Goal: Transaction & Acquisition: Purchase product/service

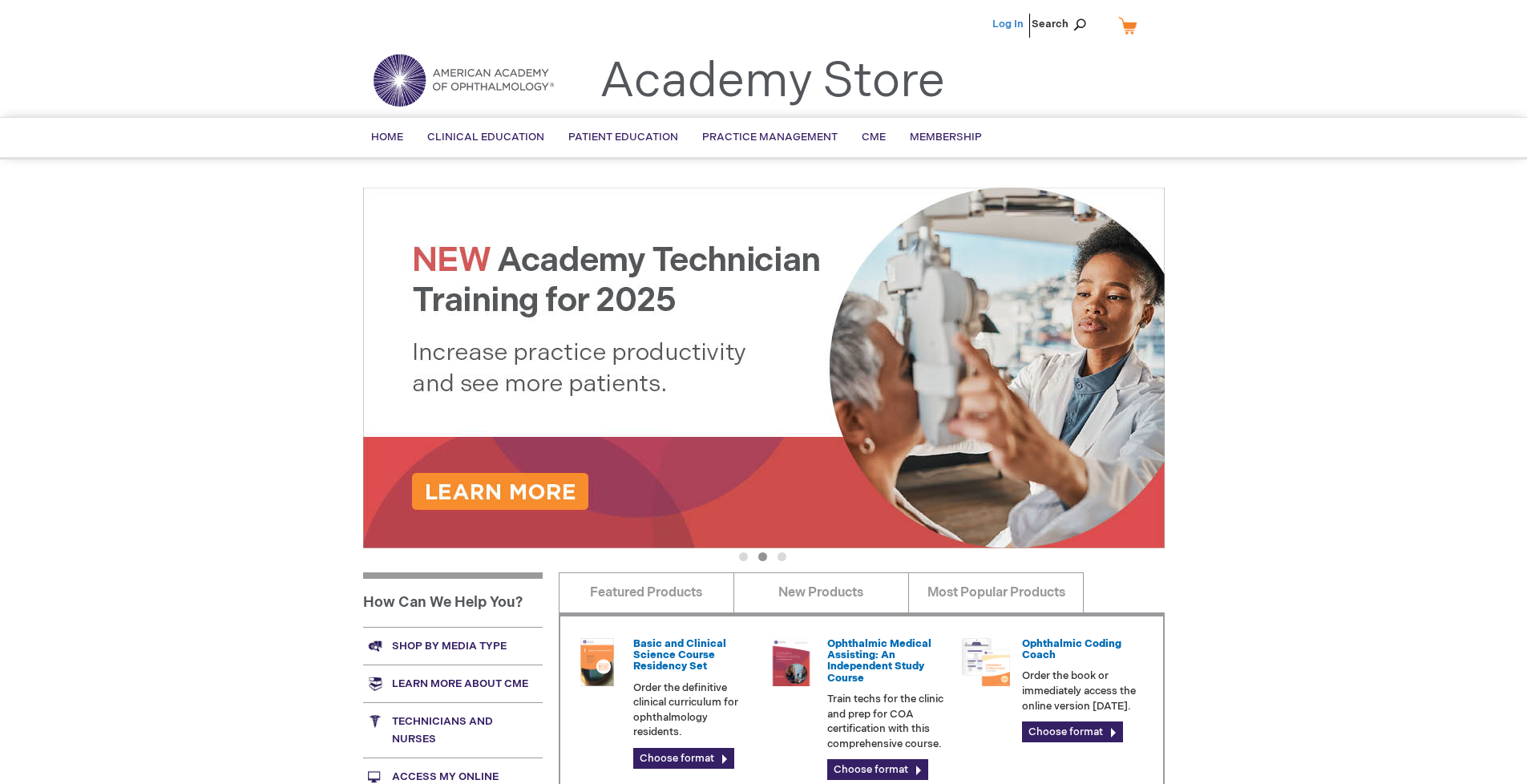
click at [1009, 24] on link "Log In" at bounding box center [1008, 24] width 32 height 13
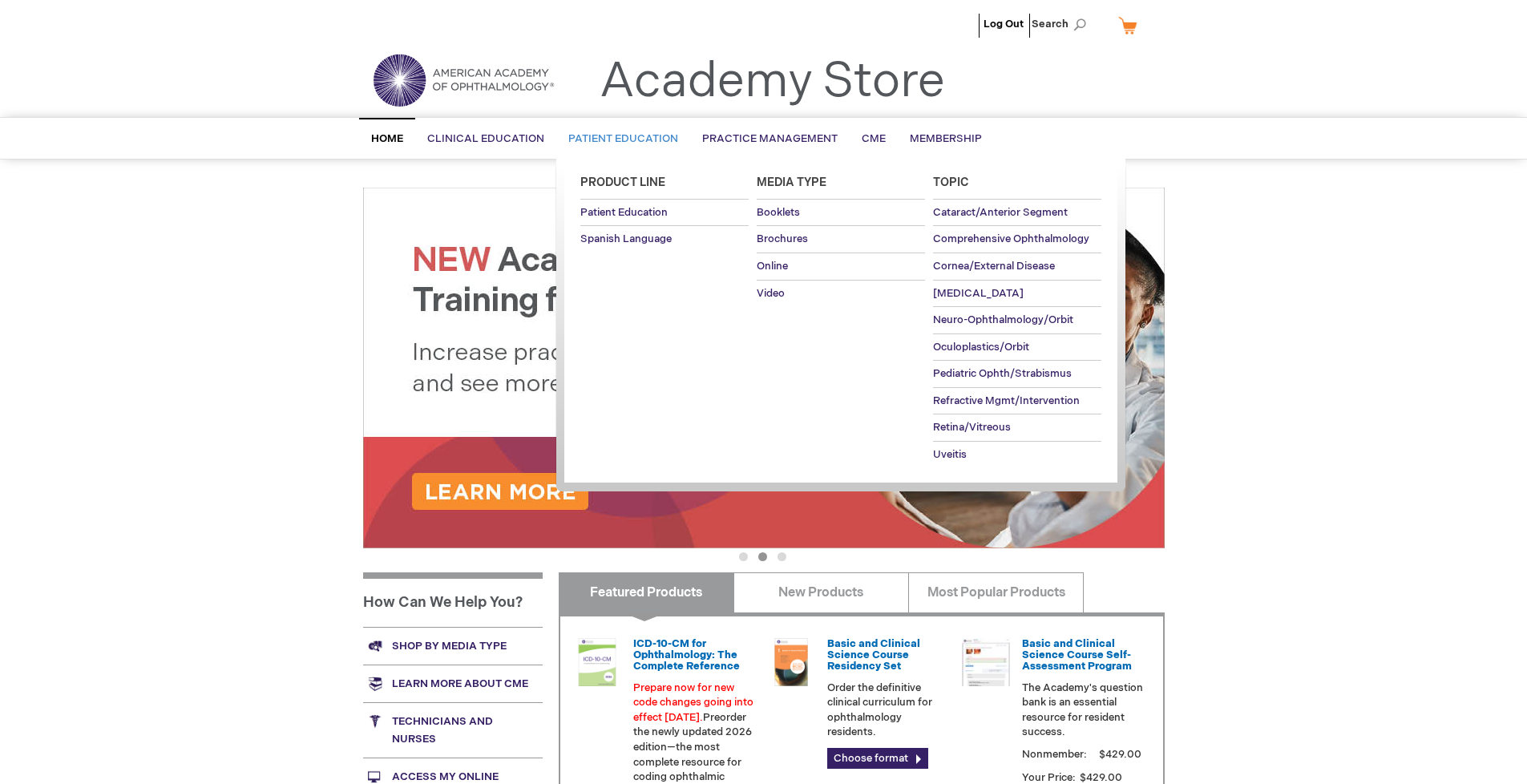
click at [619, 139] on span "Patient Education" at bounding box center [623, 139] width 110 height 13
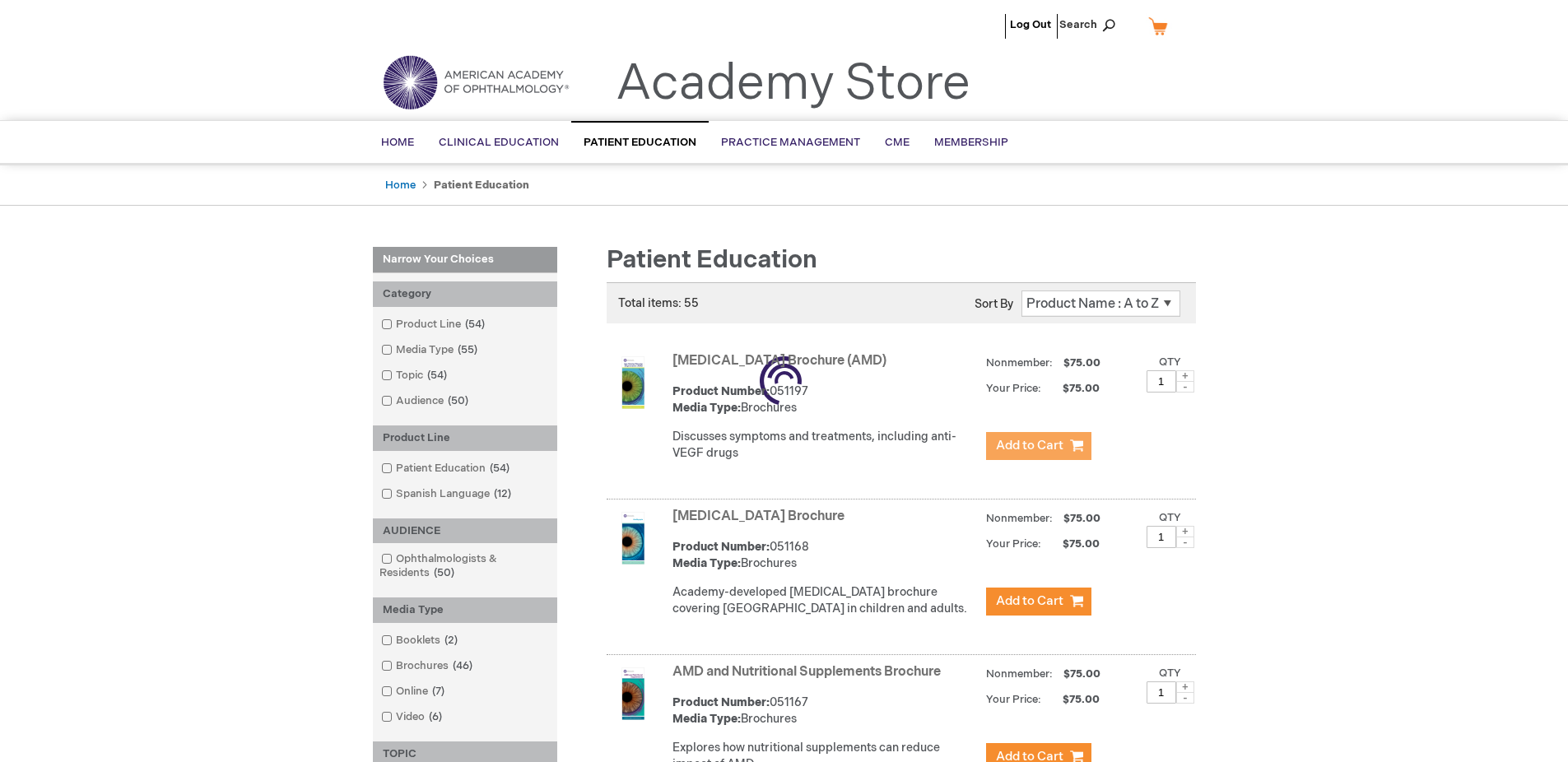
click at [1038, 447] on span "Add to Cart" at bounding box center [1029, 446] width 67 height 15
